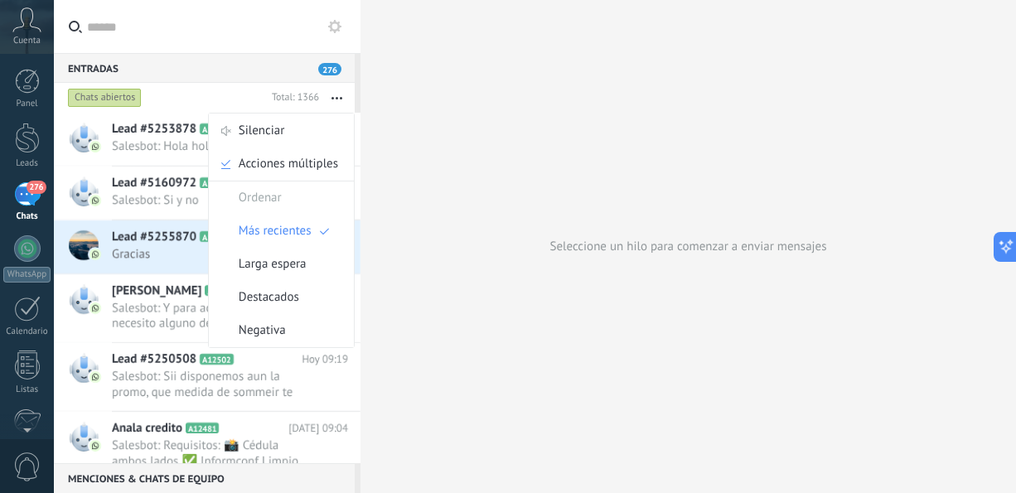
click at [283, 242] on span "Más recientes" at bounding box center [275, 231] width 73 height 33
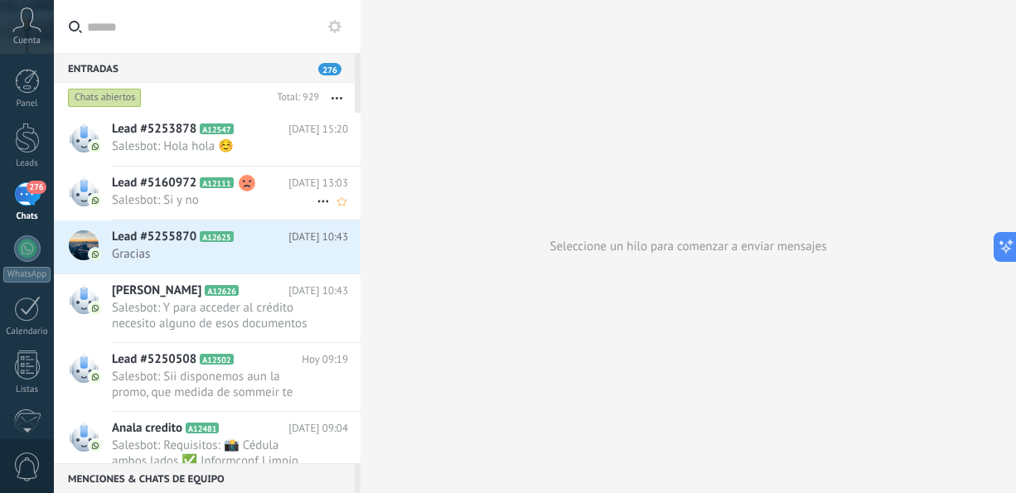
click at [267, 184] on h2 "Lead #5160972 A12111" at bounding box center [200, 183] width 177 height 17
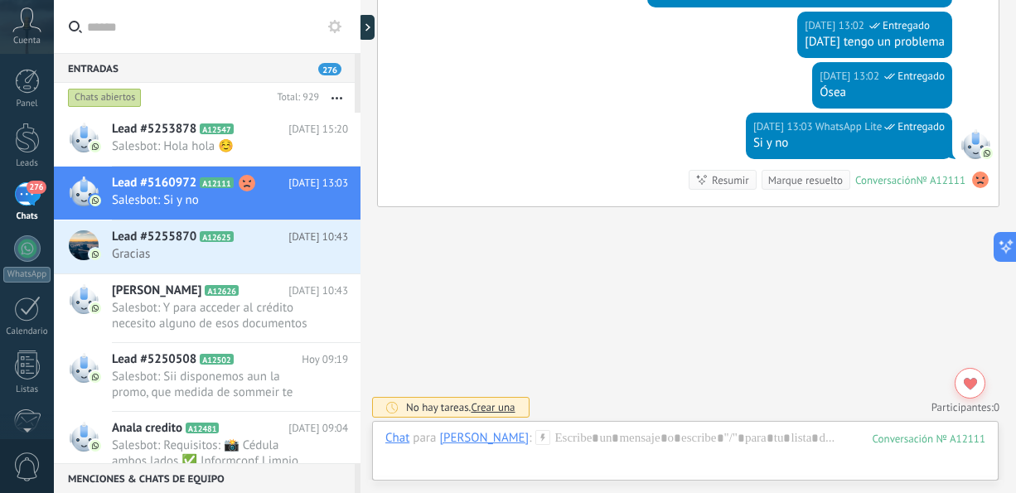
scroll to position [975, 0]
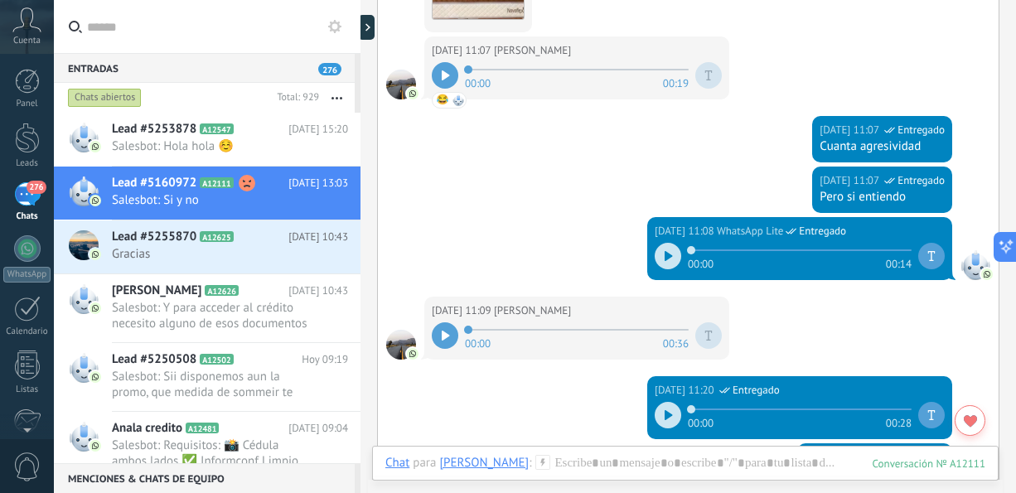
click at [665, 251] on icon at bounding box center [669, 256] width 8 height 10
click at [665, 410] on icon at bounding box center [669, 415] width 8 height 10
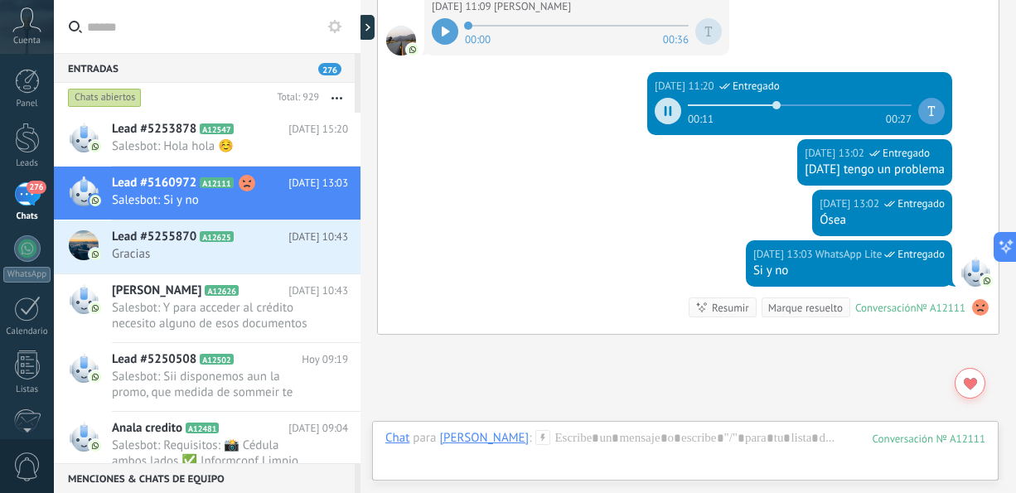
scroll to position [1407, 0]
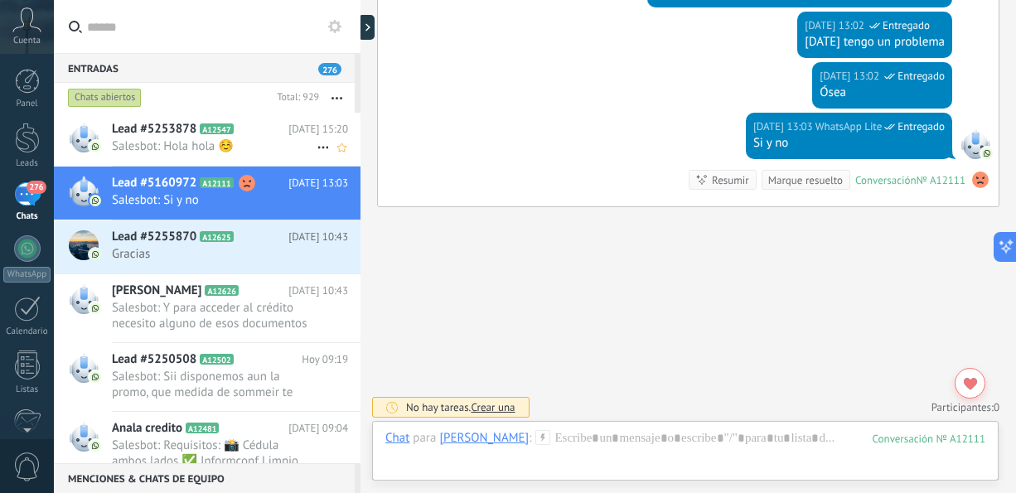
click at [158, 137] on span "Lead #5253878" at bounding box center [154, 129] width 85 height 17
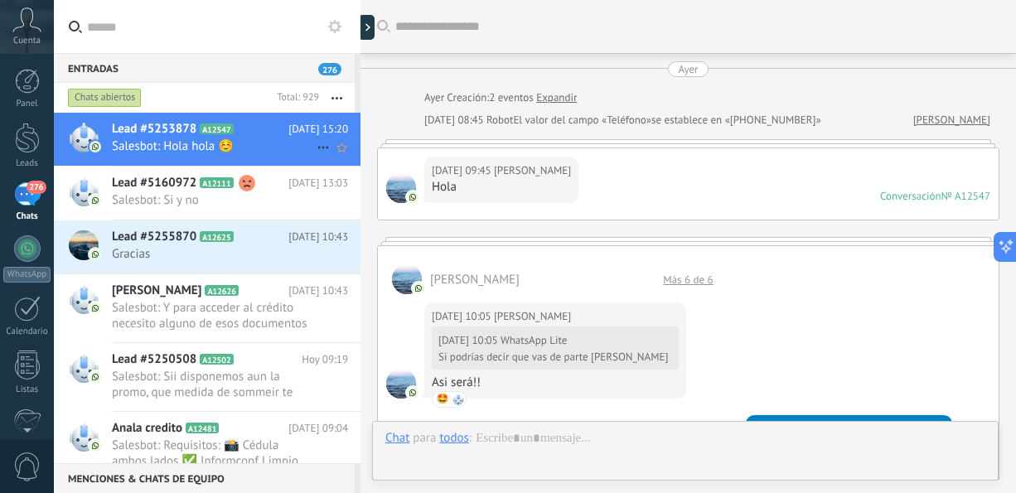
scroll to position [774, 0]
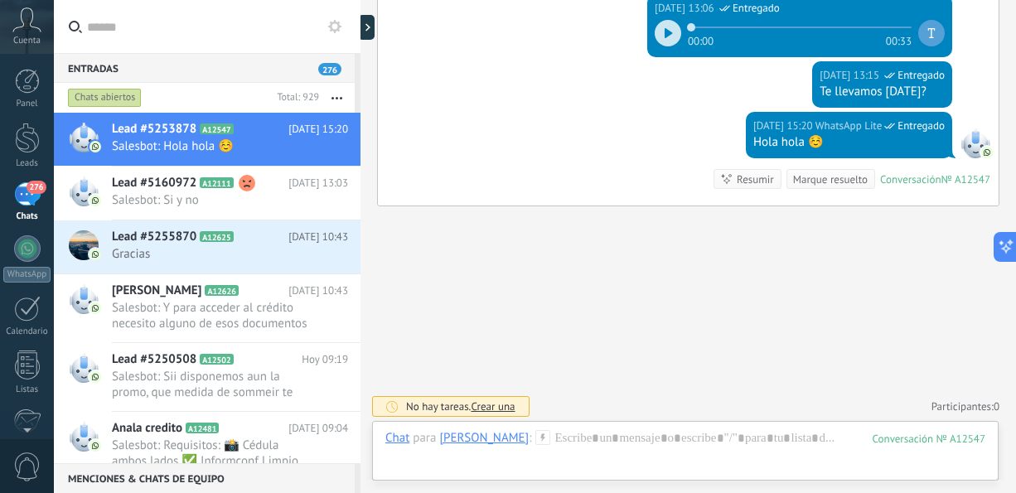
drag, startPoint x: 1015, startPoint y: 386, endPoint x: 1015, endPoint y: 307, distance: 79.6
click at [1015, 307] on html ".abccls-1,.abccls-2{fill-rule:evenodd}.abccls-2{fill:#fff} .abfcls-1{fill:none}…" at bounding box center [508, 246] width 1016 height 493
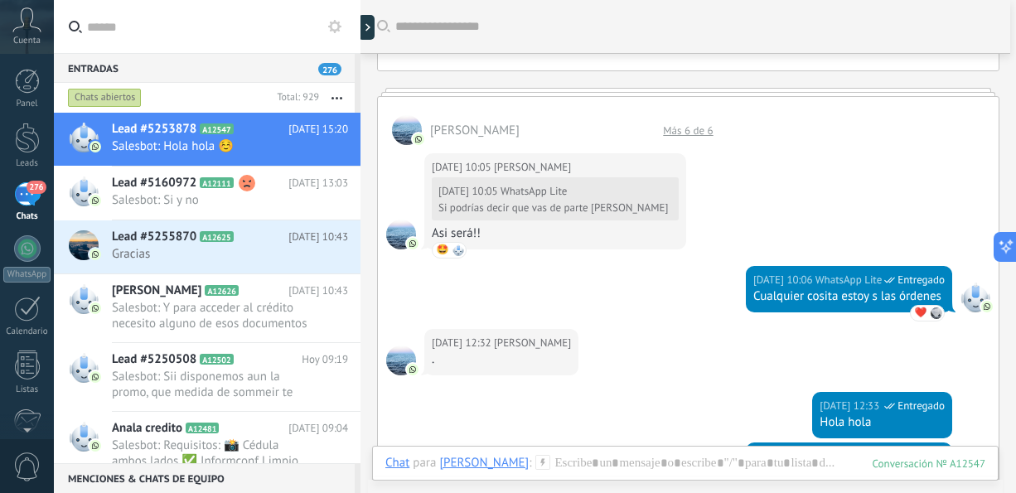
scroll to position [132, 0]
